Goal: Transaction & Acquisition: Purchase product/service

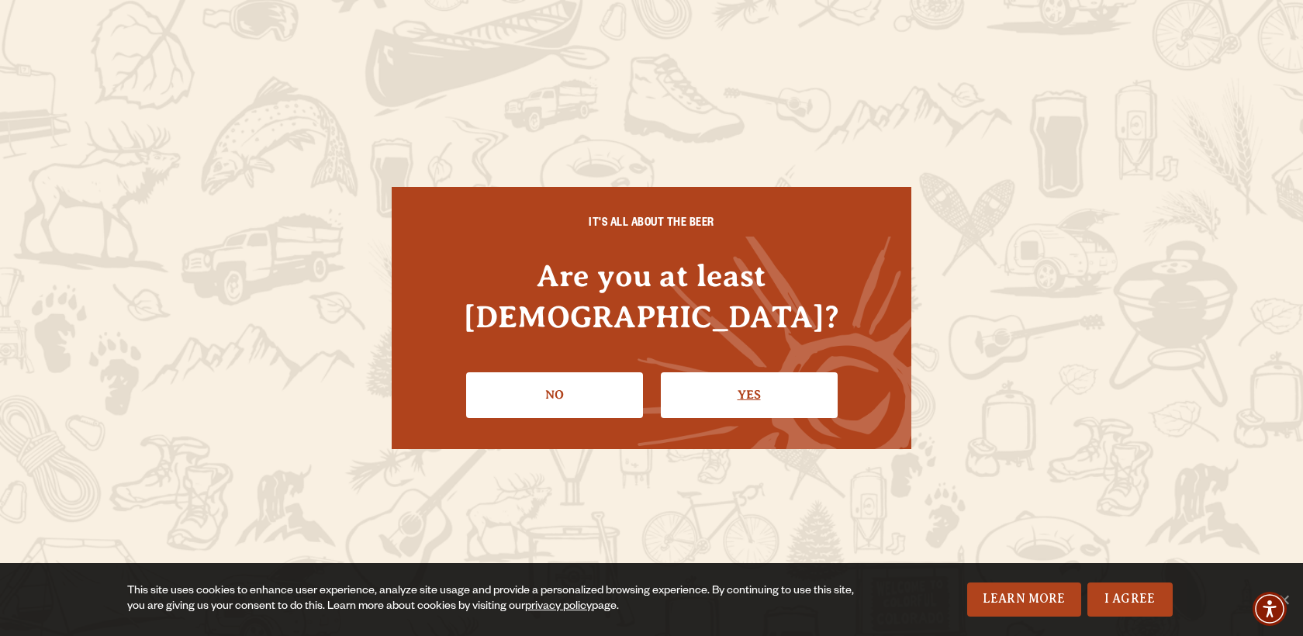
click at [745, 372] on link "Yes" at bounding box center [749, 394] width 177 height 45
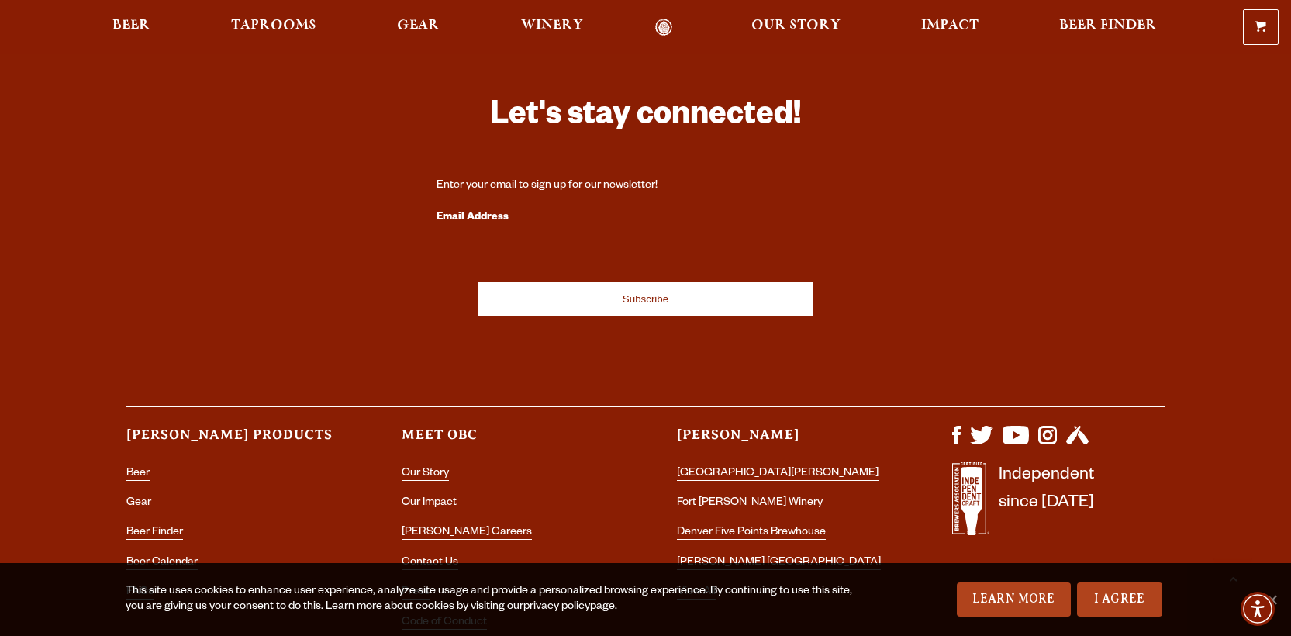
scroll to position [4519, 0]
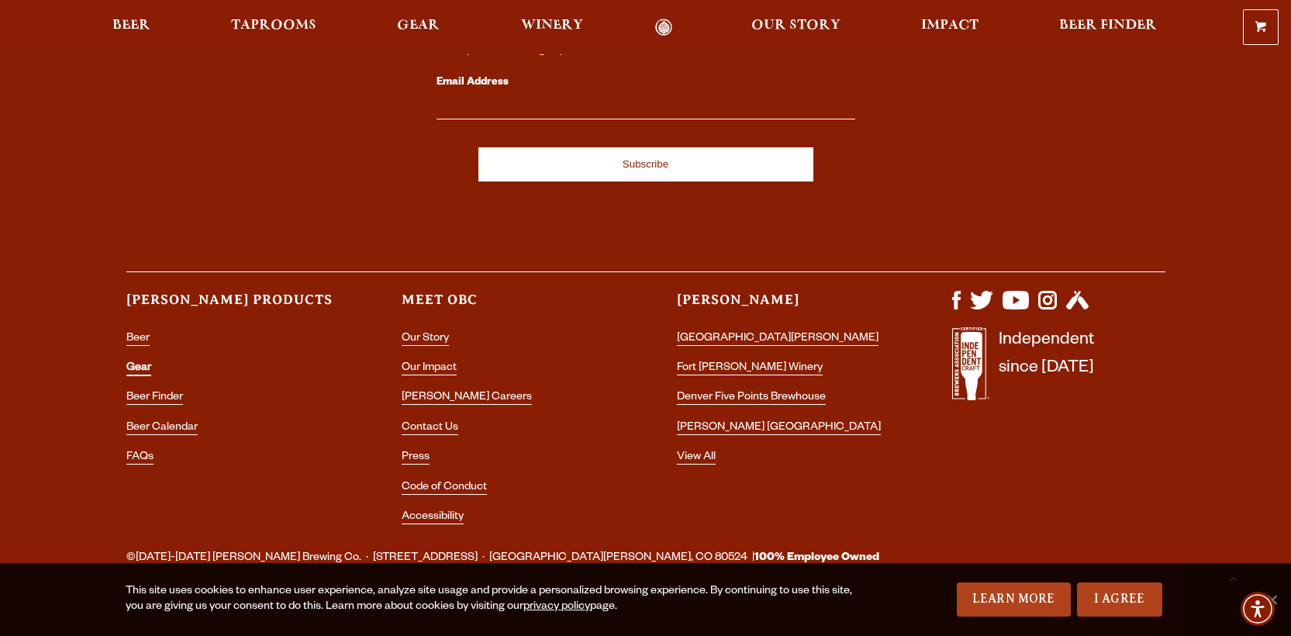
click at [139, 362] on link "Gear" at bounding box center [138, 369] width 25 height 14
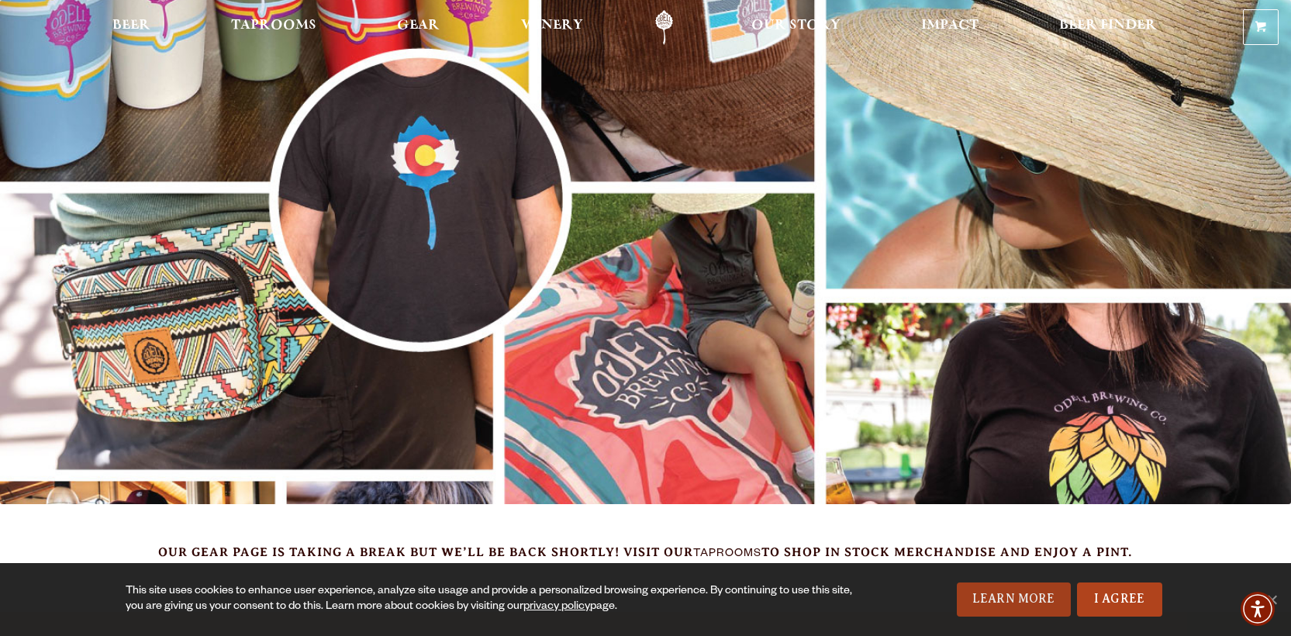
click at [976, 600] on link "Learn More" at bounding box center [1014, 599] width 114 height 34
drag, startPoint x: 1130, startPoint y: 599, endPoint x: 953, endPoint y: 485, distance: 210.4
click at [1129, 599] on link "I Agree" at bounding box center [1119, 599] width 85 height 34
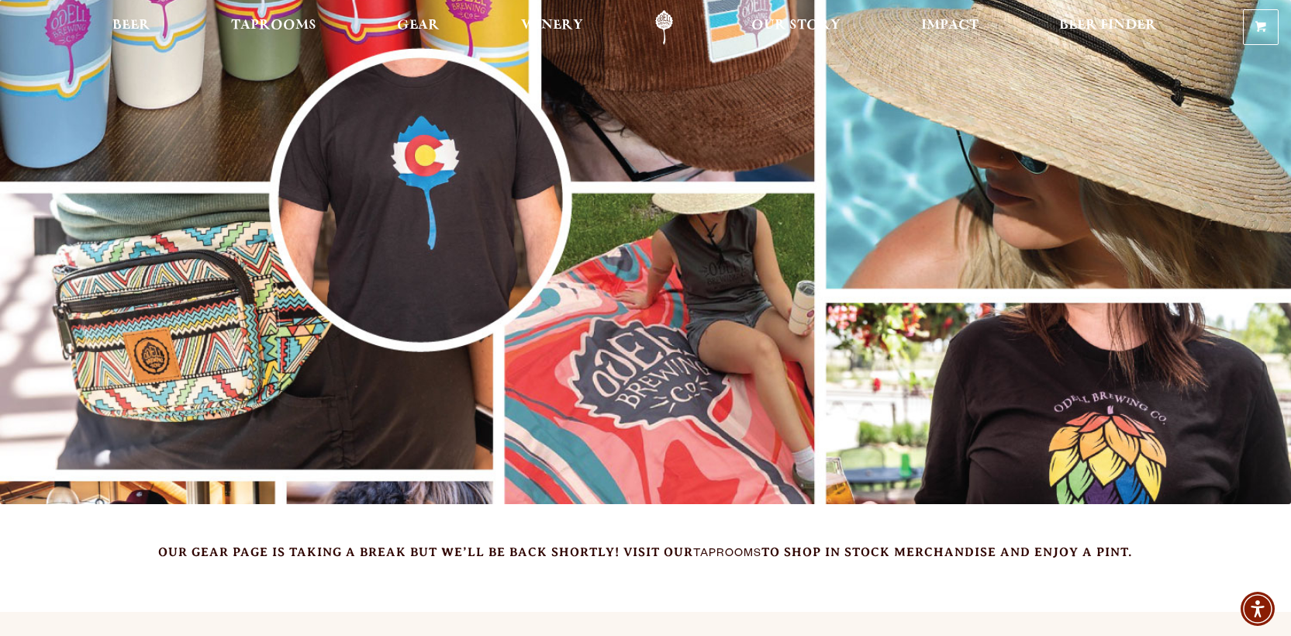
click at [572, 311] on img at bounding box center [645, 252] width 1291 height 504
click at [534, 29] on span "Winery" at bounding box center [552, 25] width 62 height 12
click at [650, 13] on link "Odell Home" at bounding box center [664, 27] width 58 height 35
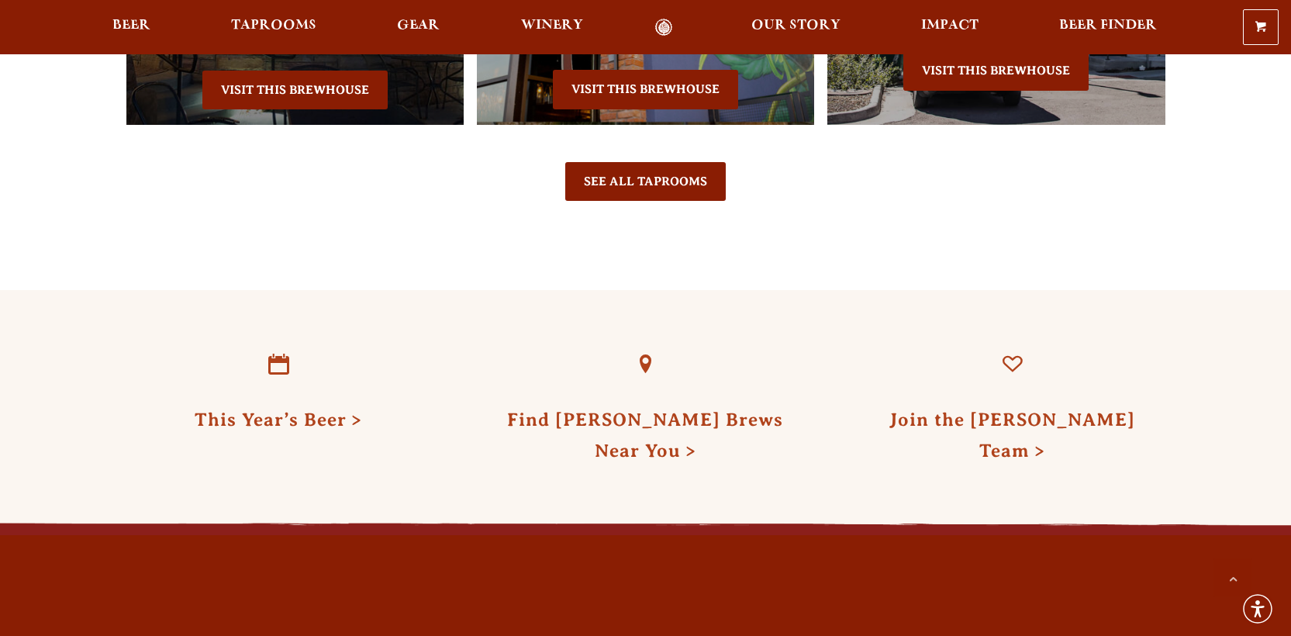
scroll to position [3489, 0]
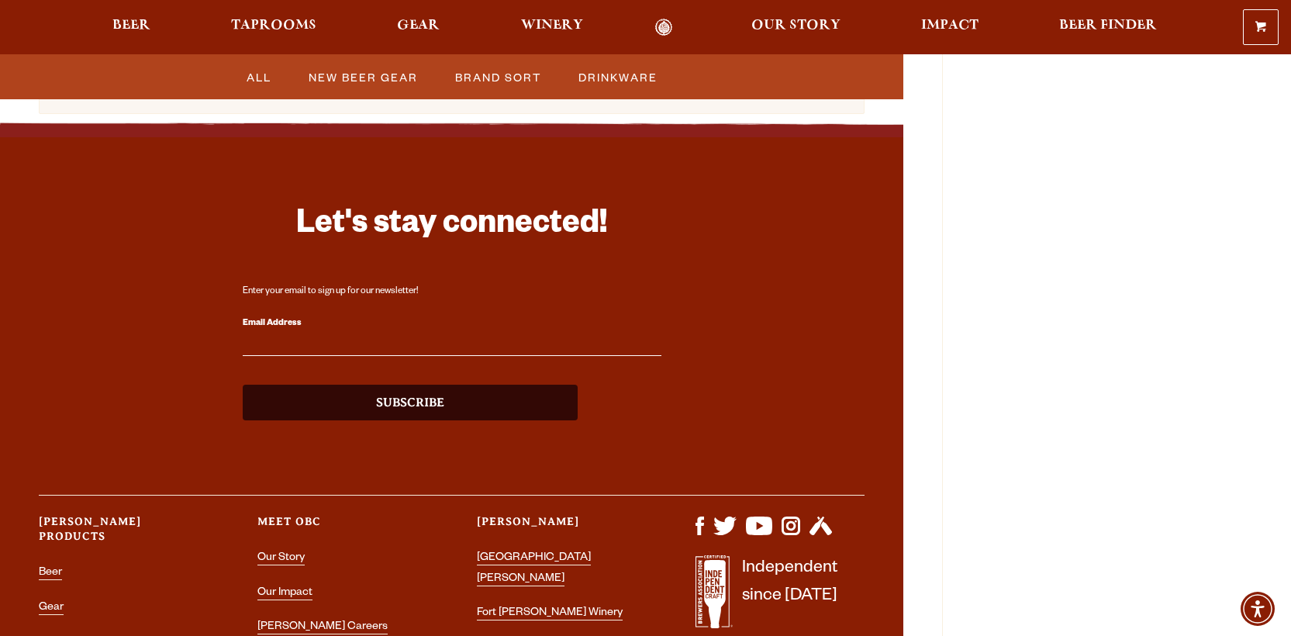
scroll to position [150, 0]
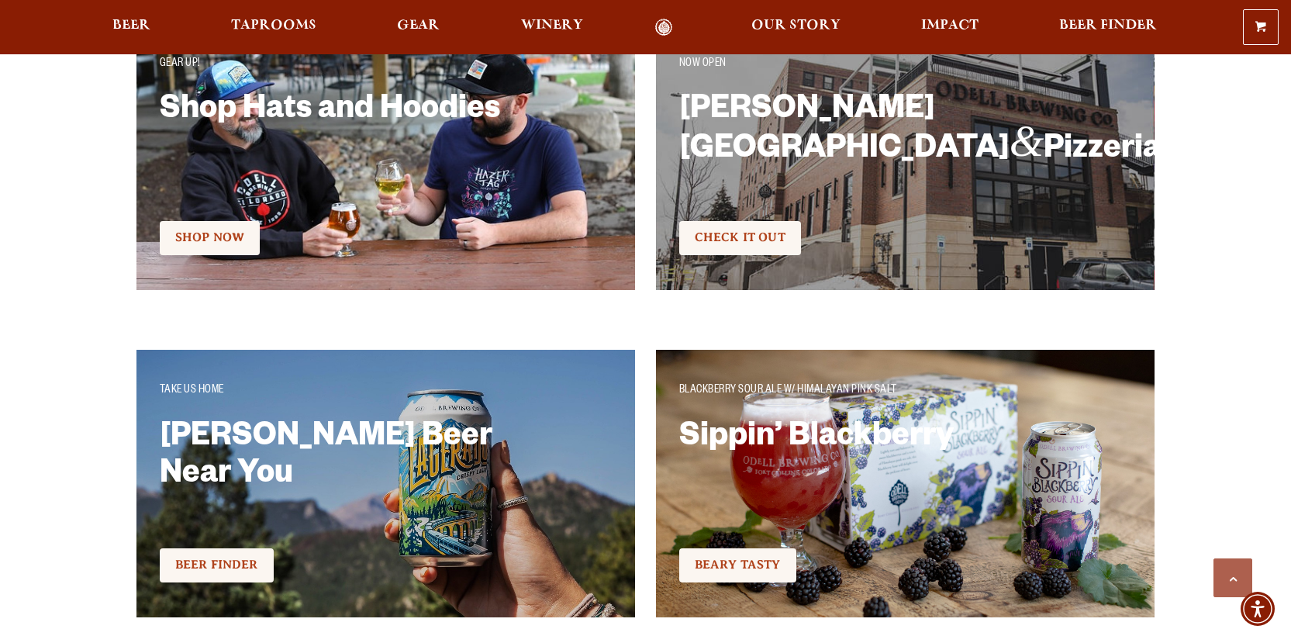
scroll to position [2804, 0]
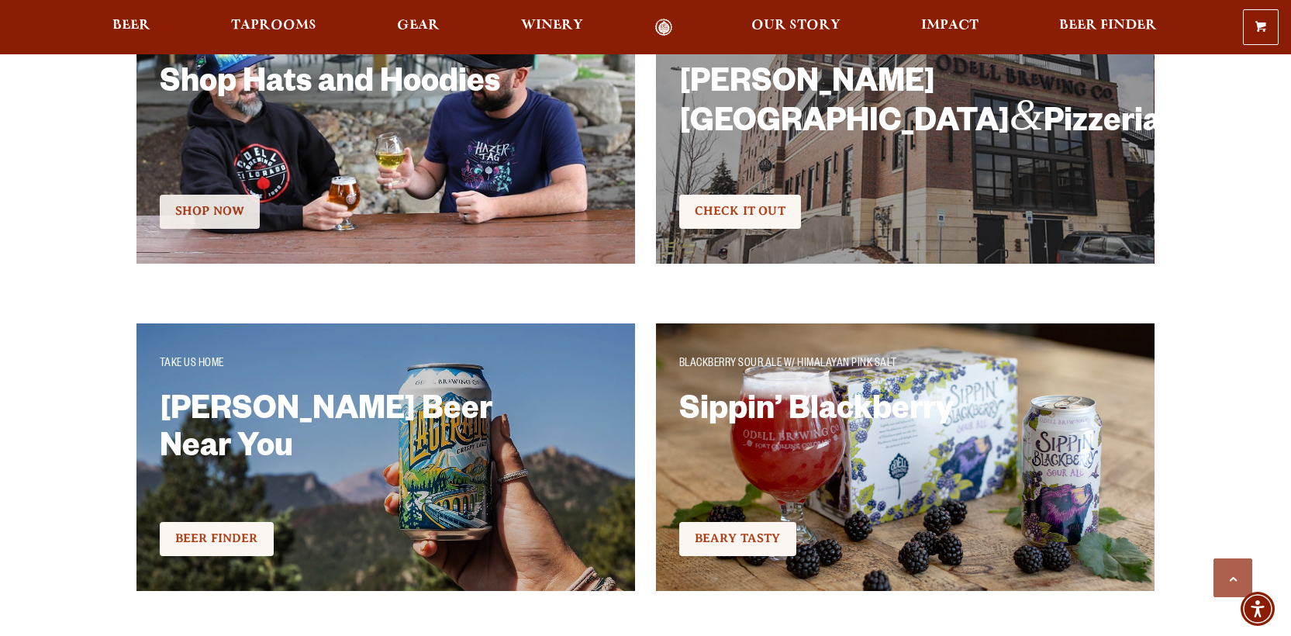
click at [232, 203] on link "Shop Now" at bounding box center [210, 212] width 100 height 34
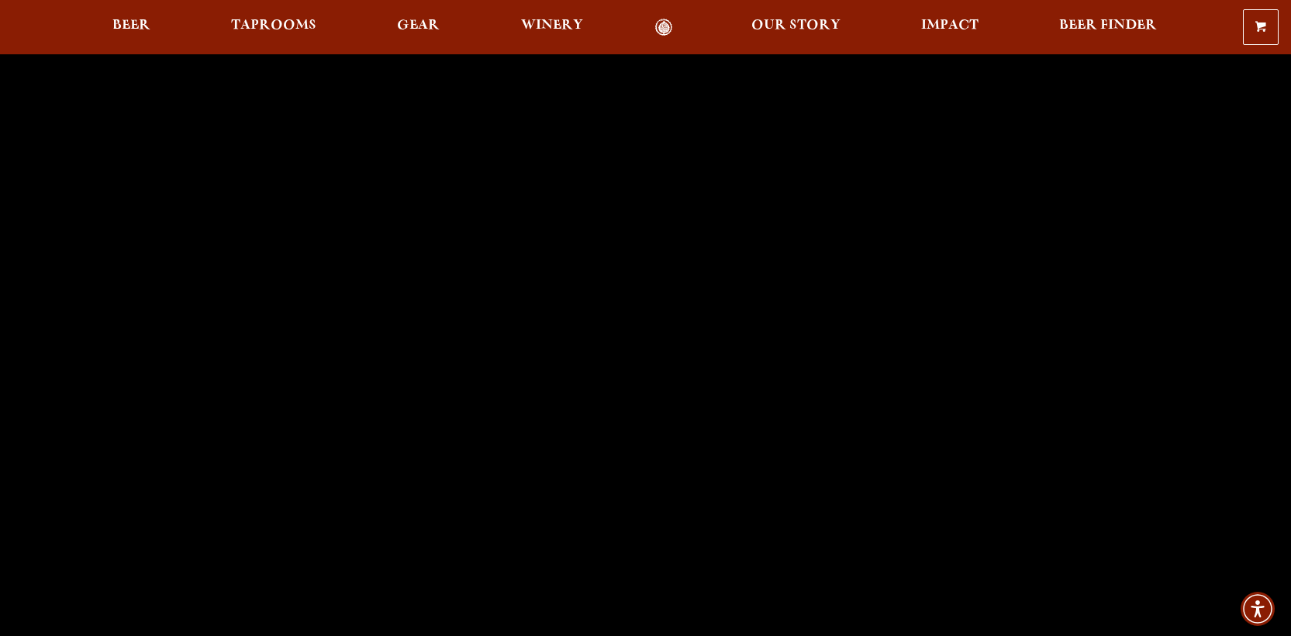
scroll to position [665, 0]
